Goal: Task Accomplishment & Management: Complete application form

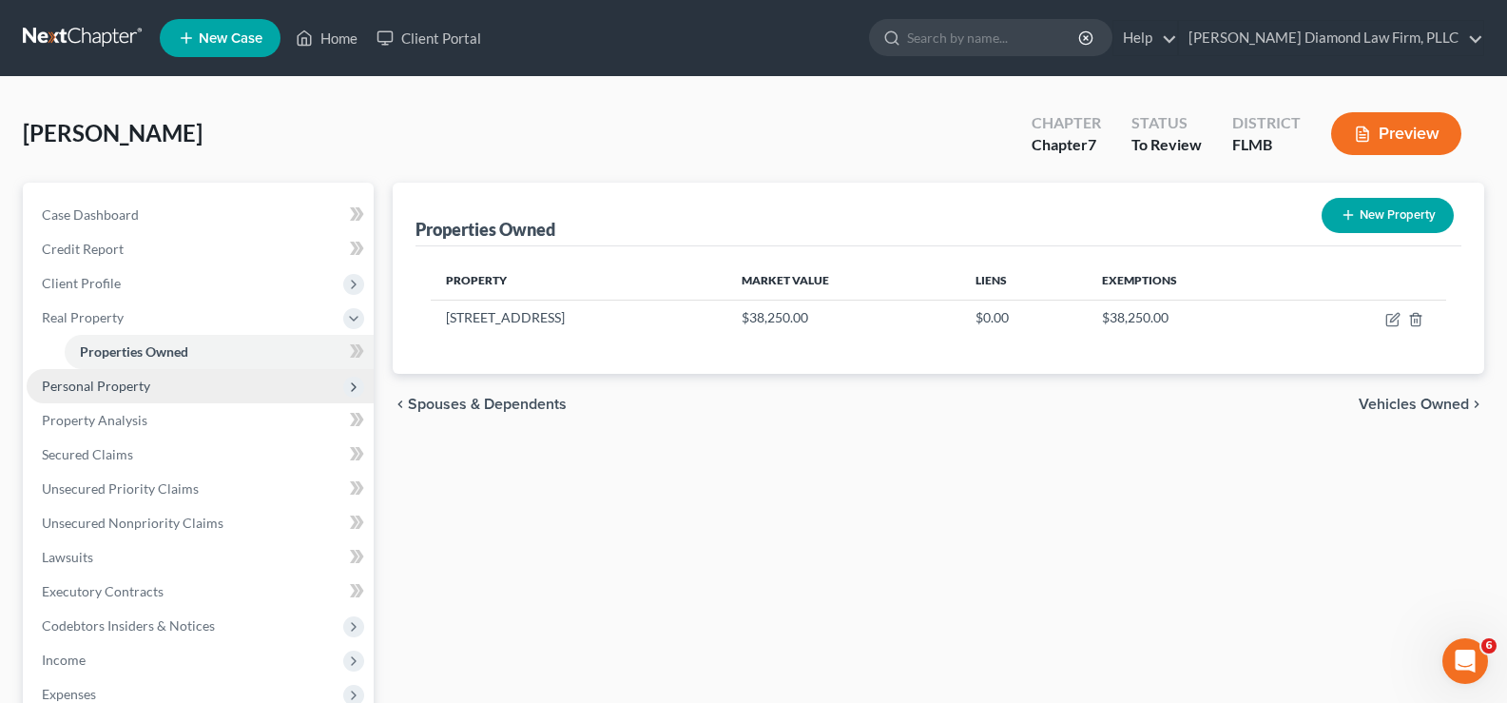
click at [127, 382] on span "Personal Property" at bounding box center [96, 385] width 108 height 16
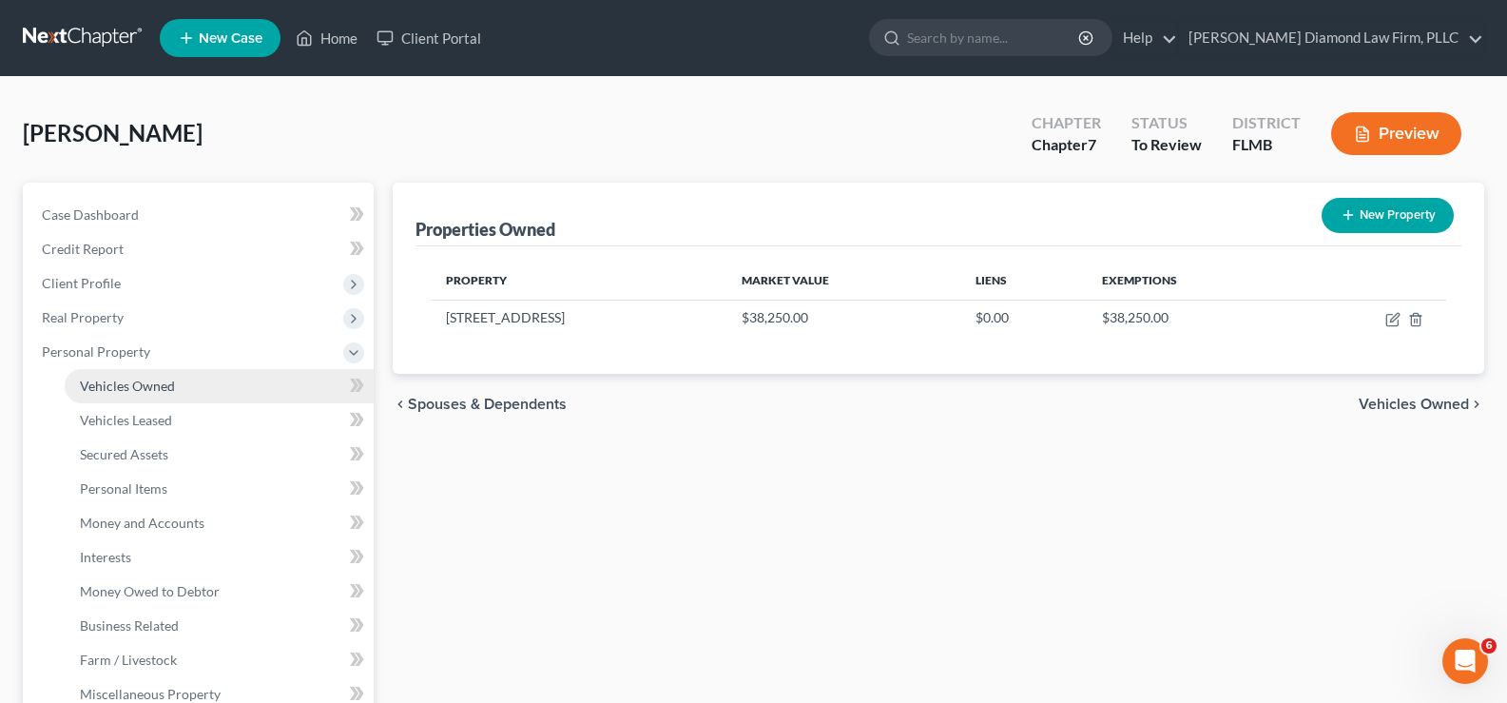
click at [161, 385] on span "Vehicles Owned" at bounding box center [127, 385] width 95 height 16
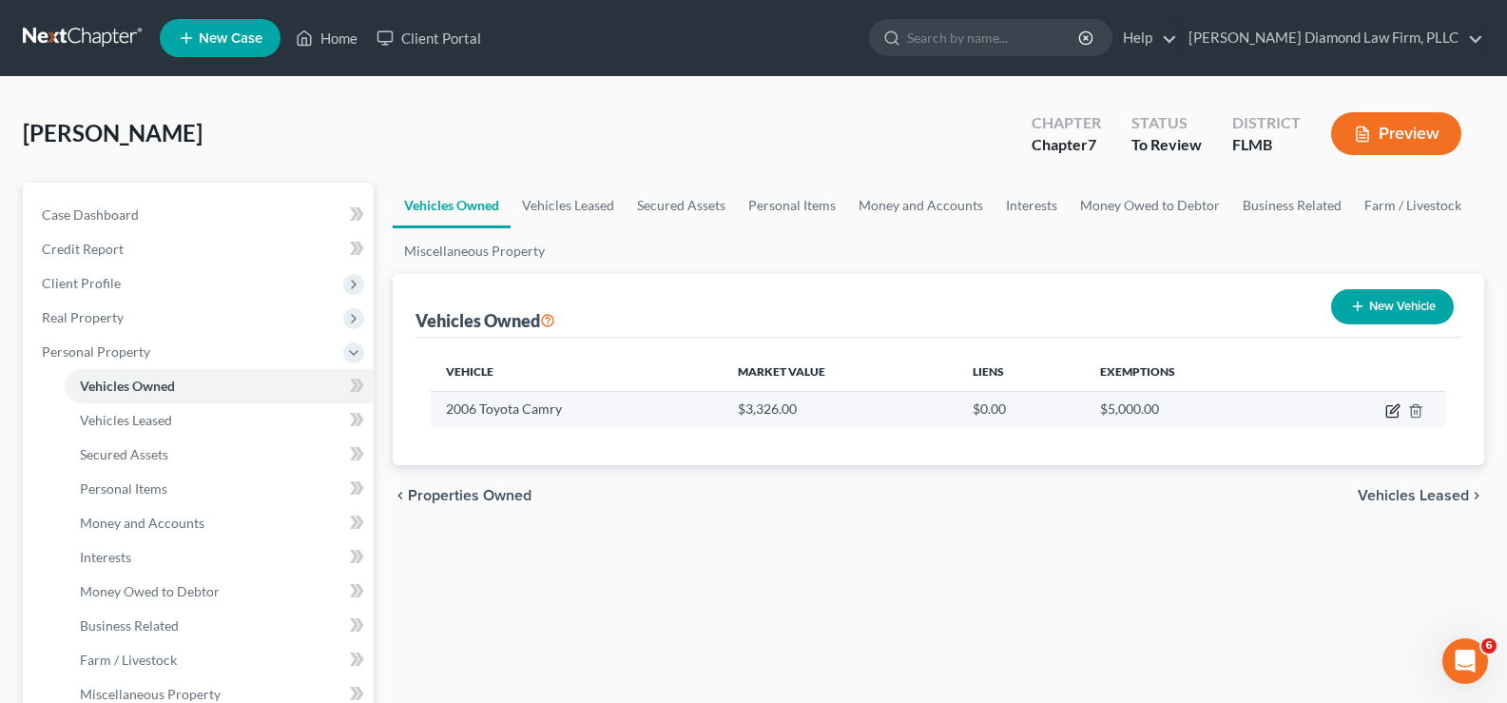
click at [1391, 412] on icon "button" at bounding box center [1394, 408] width 9 height 9
select select "0"
select select "20"
select select "3"
select select "0"
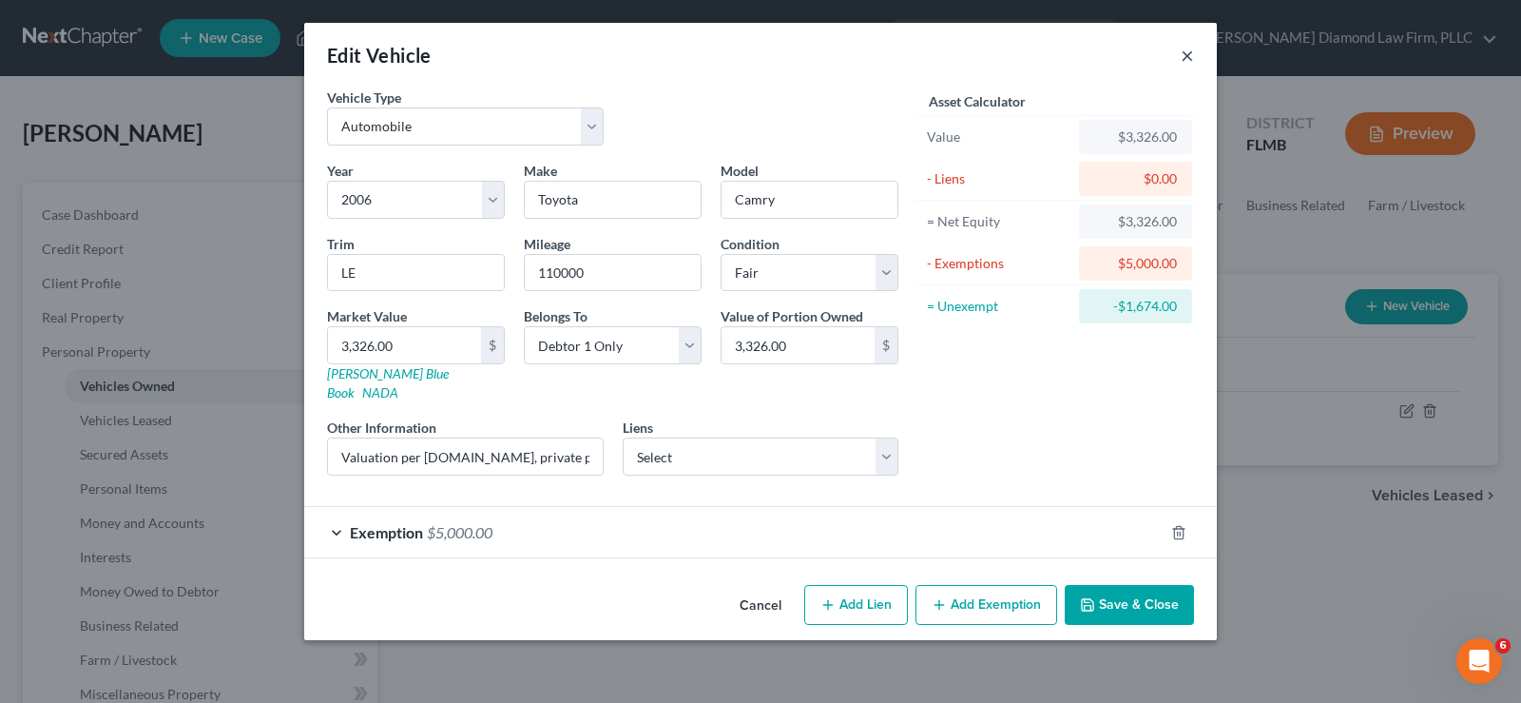
click at [1189, 61] on button "×" at bounding box center [1187, 55] width 13 height 23
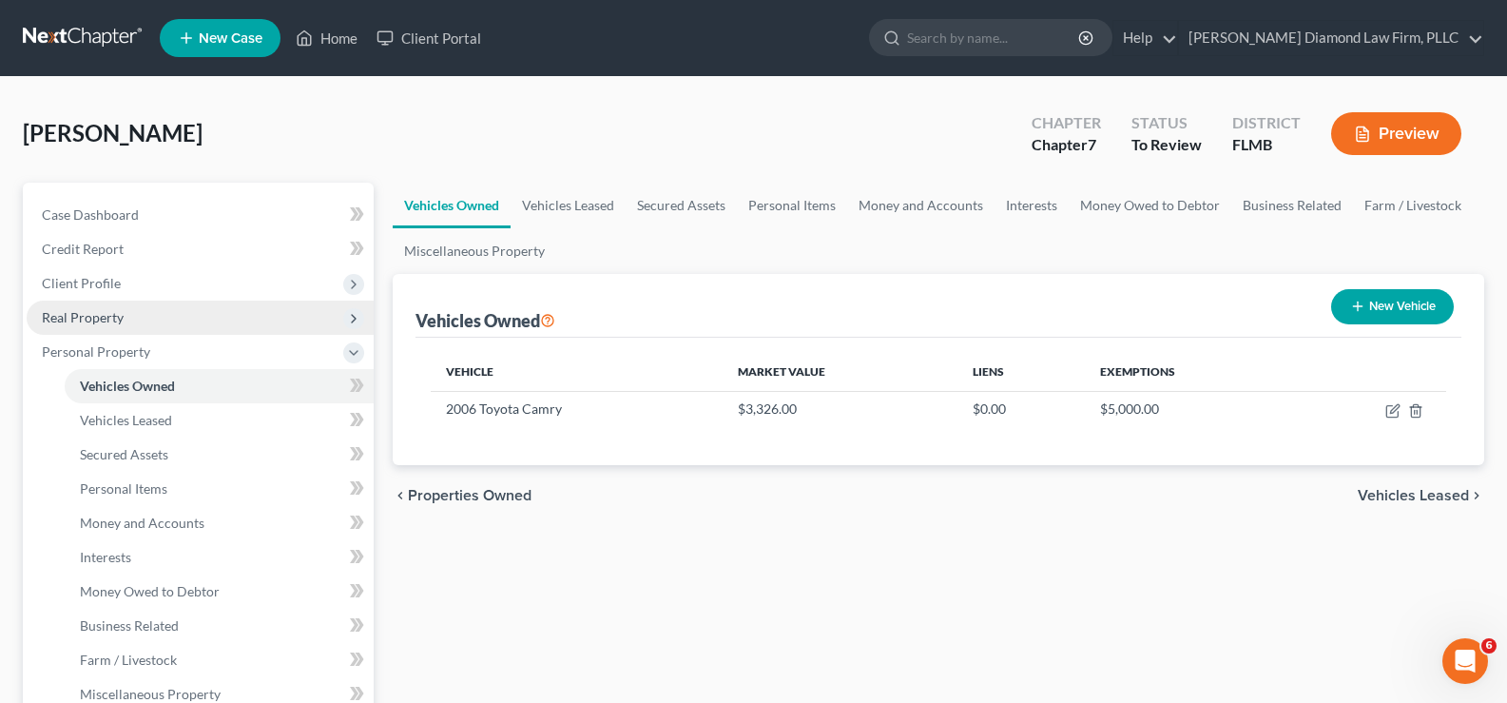
click at [106, 317] on span "Real Property" at bounding box center [83, 317] width 82 height 16
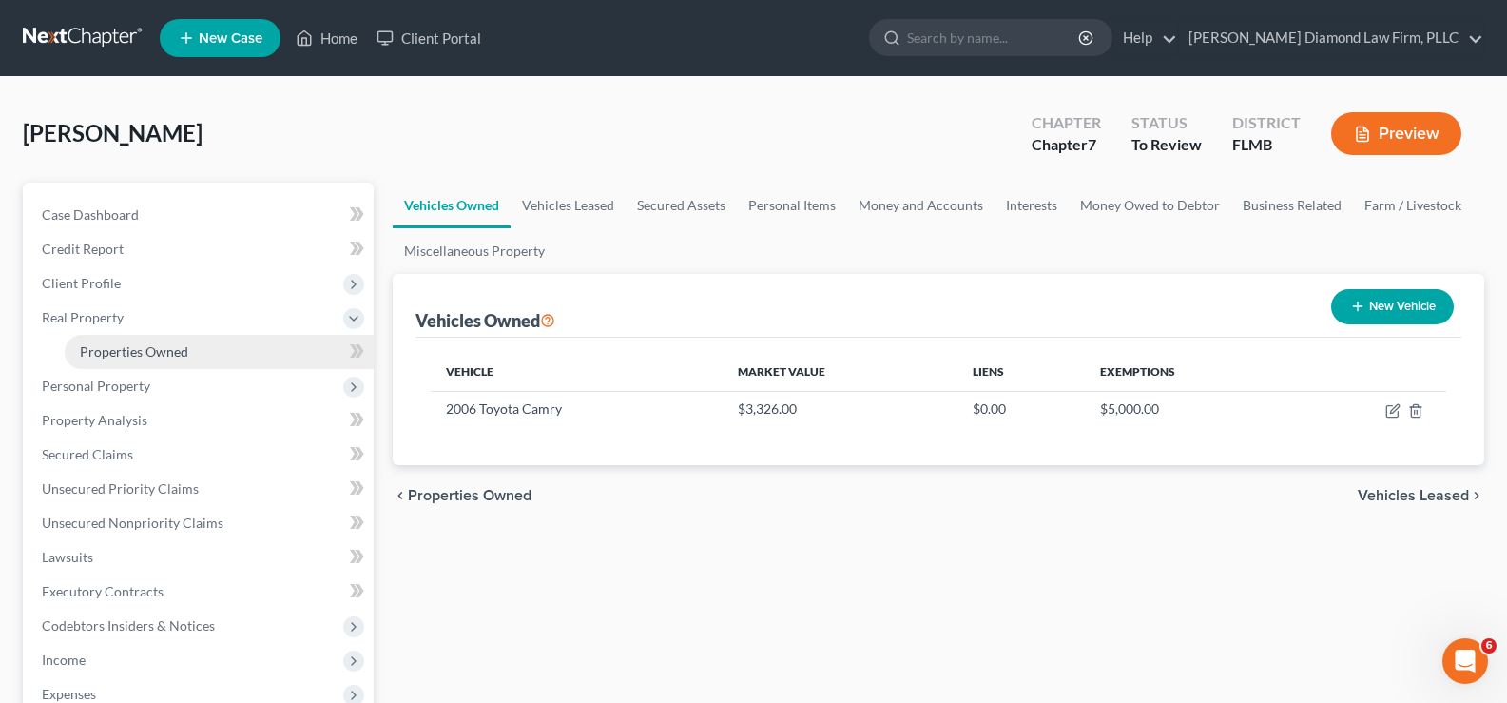
click at [166, 357] on span "Properties Owned" at bounding box center [134, 351] width 108 height 16
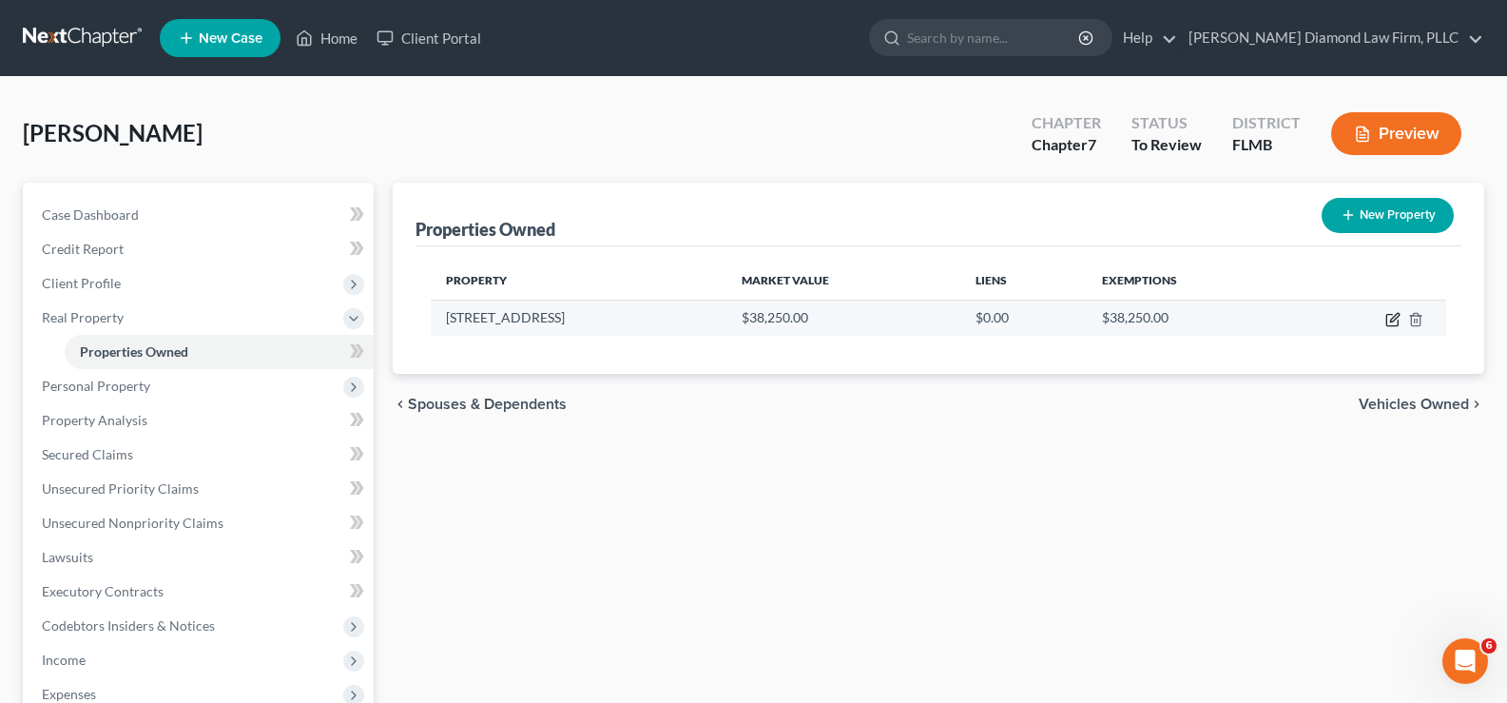
click at [1395, 321] on icon "button" at bounding box center [1392, 319] width 15 height 15
select select "9"
select select "51"
select select "0"
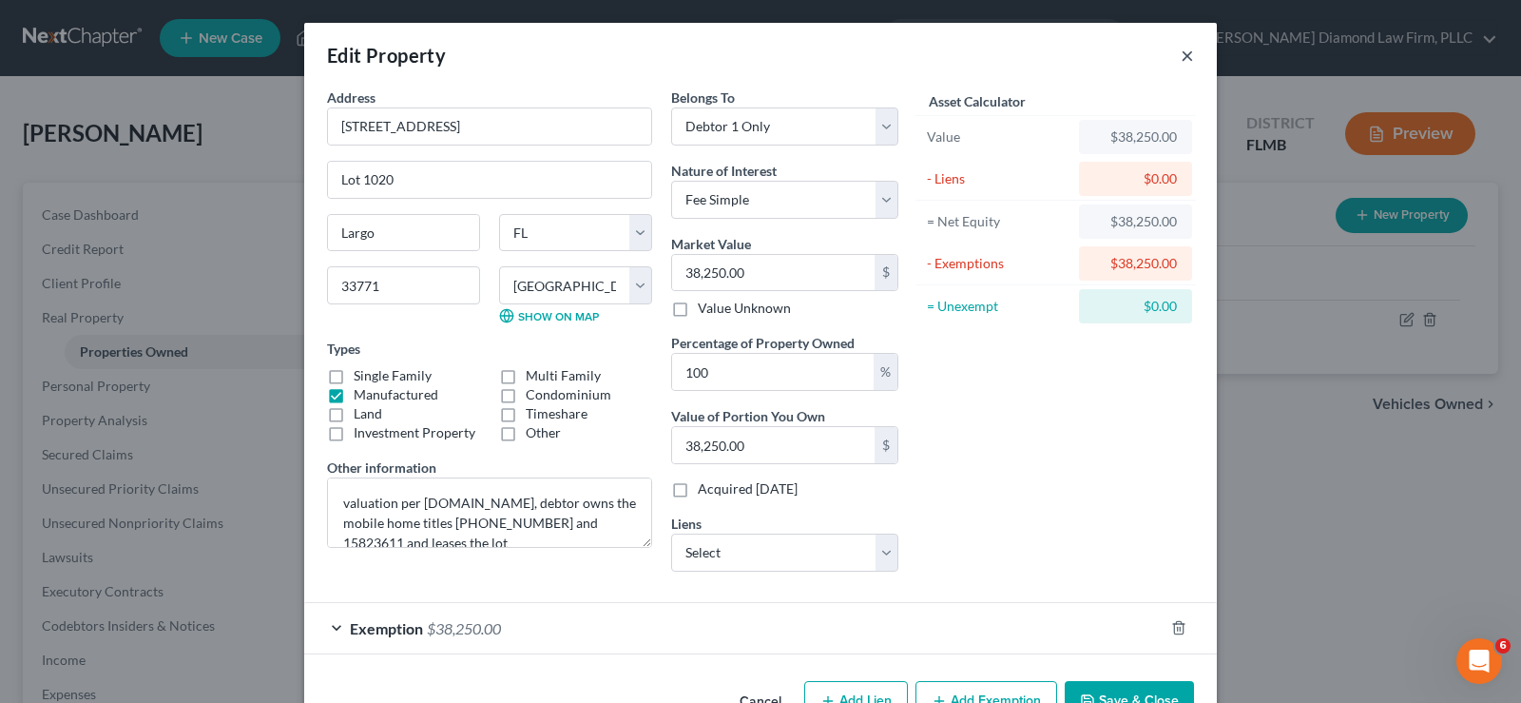
click at [1181, 53] on button "×" at bounding box center [1187, 55] width 13 height 23
